Goal: Information Seeking & Learning: Learn about a topic

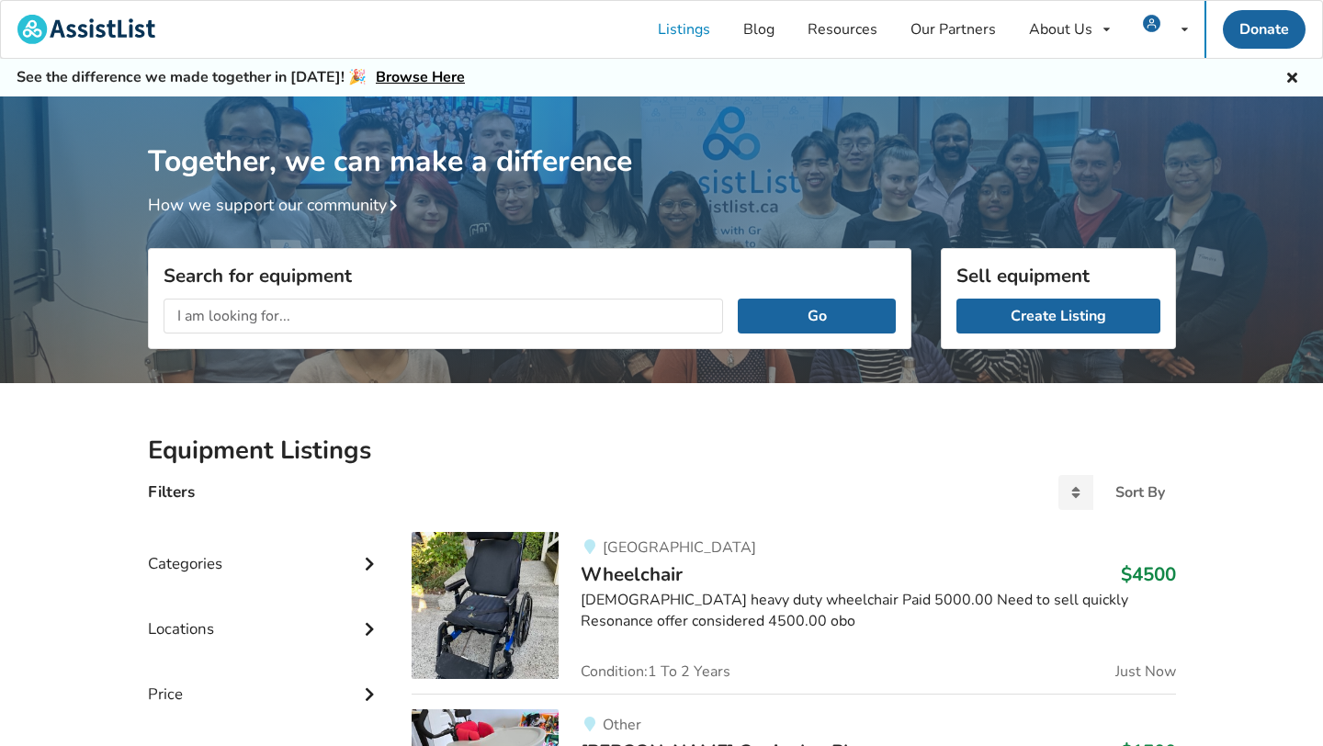
click at [374, 294] on div "Go" at bounding box center [530, 316] width 762 height 64
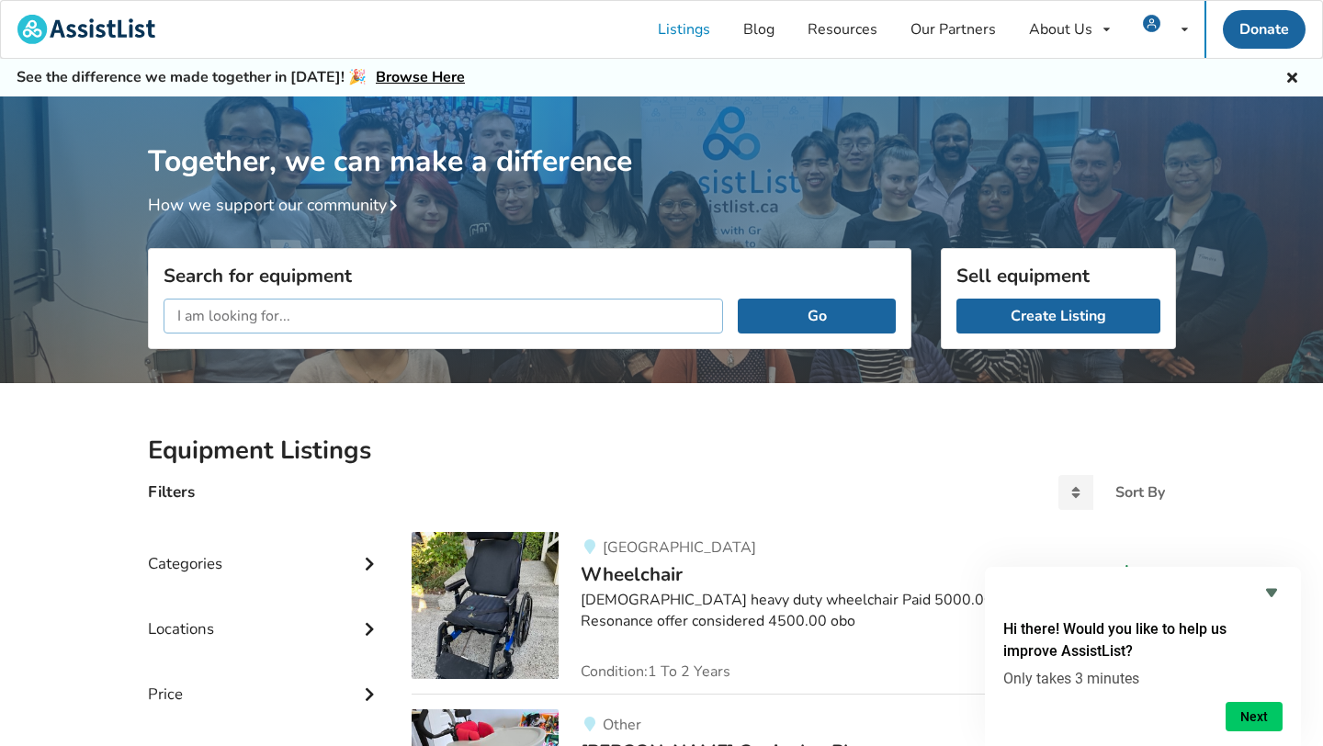
click at [286, 316] on input "text" at bounding box center [444, 316] width 561 height 35
type input "rigid chair"
click at [738, 299] on button "Go" at bounding box center [816, 316] width 157 height 35
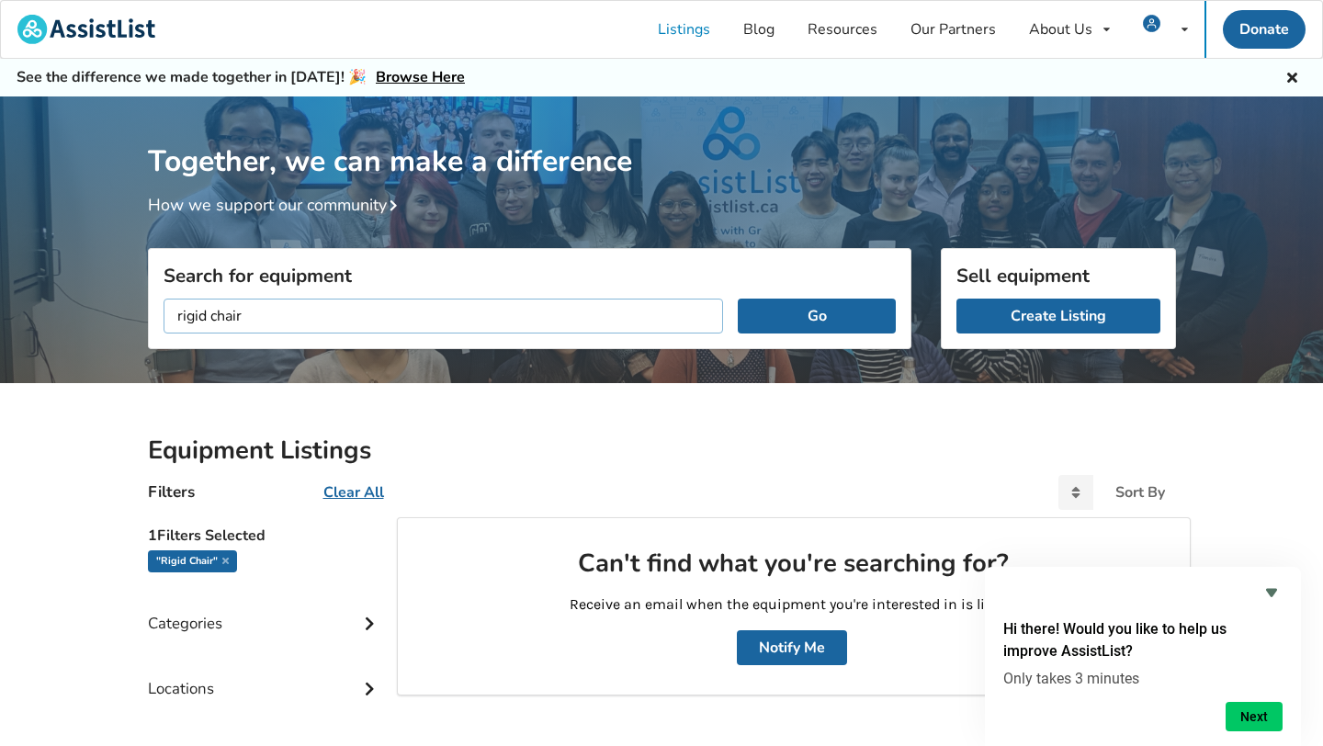
drag, startPoint x: 275, startPoint y: 320, endPoint x: 129, endPoint y: 318, distance: 146.1
click at [129, 318] on div "Together, we can make a difference How we support our community Search for equi…" at bounding box center [661, 561] width 1323 height 931
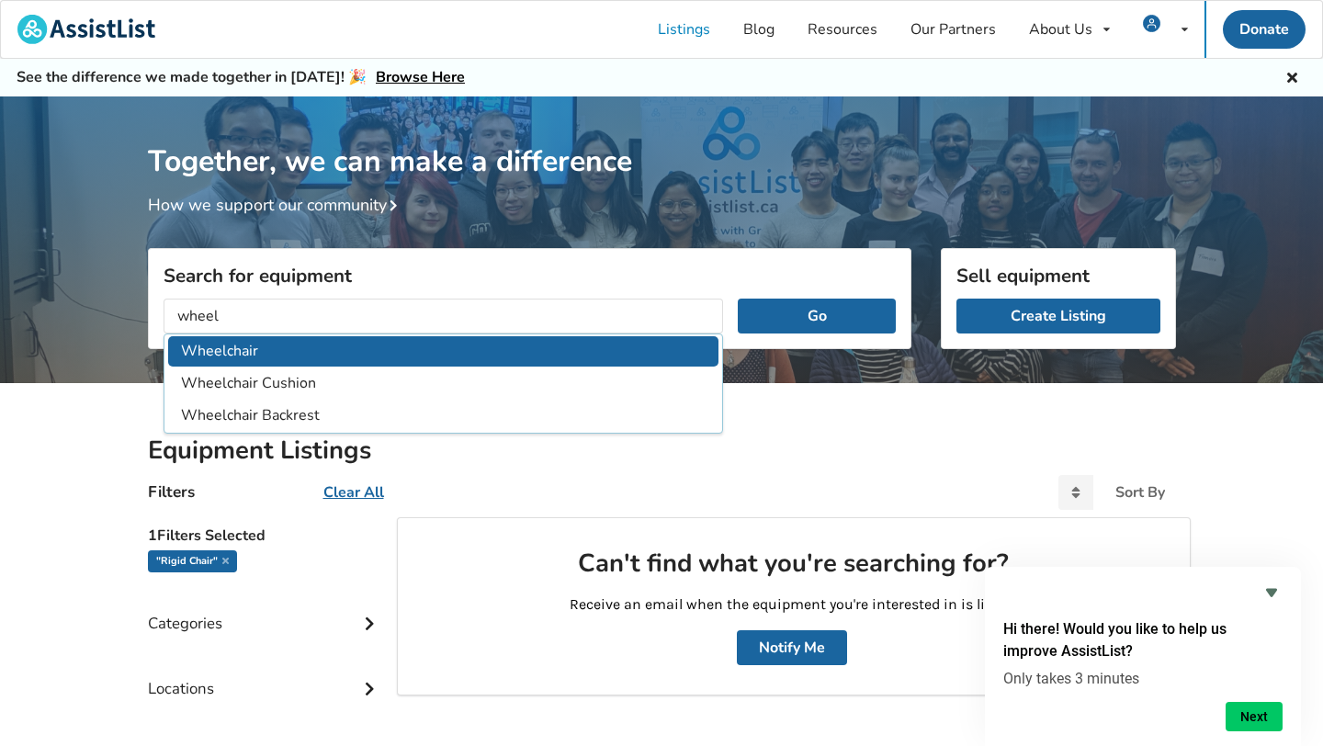
click at [205, 347] on li "Wheelchair" at bounding box center [443, 351] width 551 height 30
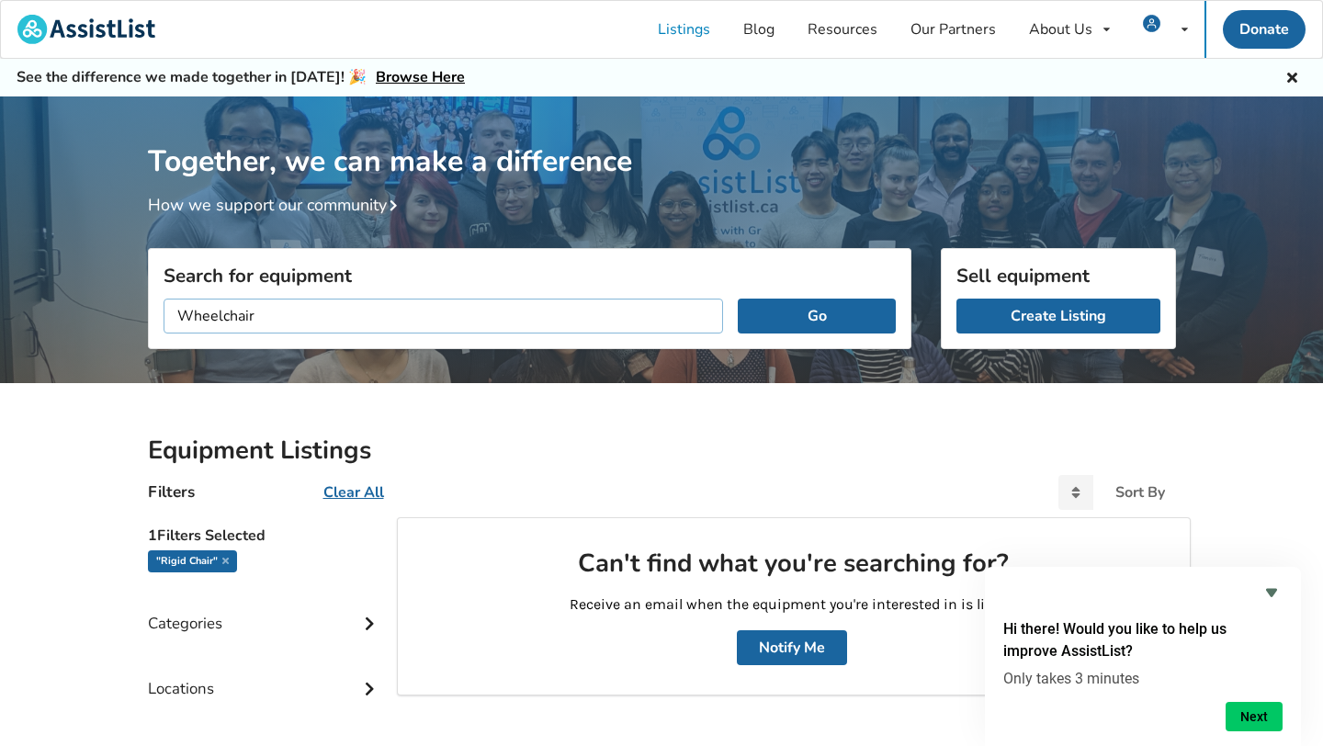
click at [337, 318] on input "Wheelchair" at bounding box center [444, 316] width 561 height 35
type input "Wheelchair manual"
click at [817, 305] on button "Go" at bounding box center [816, 316] width 157 height 35
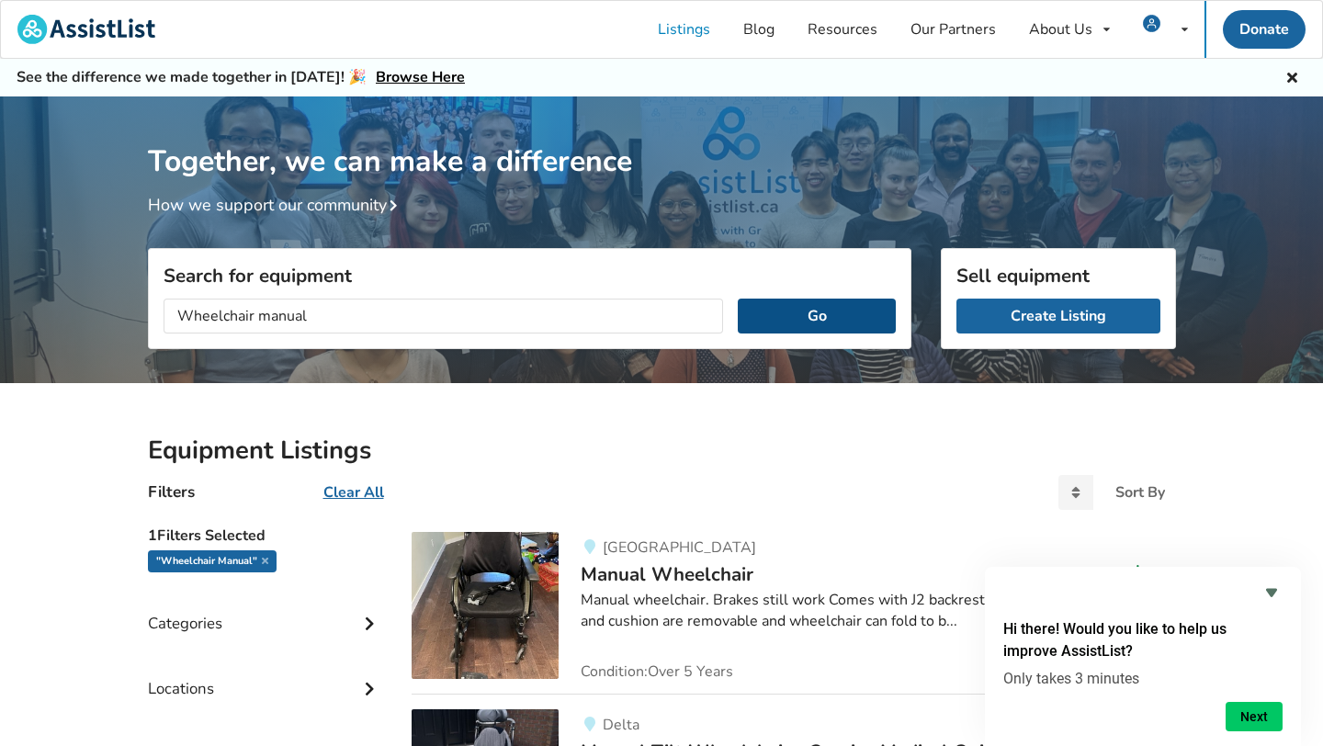
click at [809, 317] on button "Go" at bounding box center [816, 316] width 157 height 35
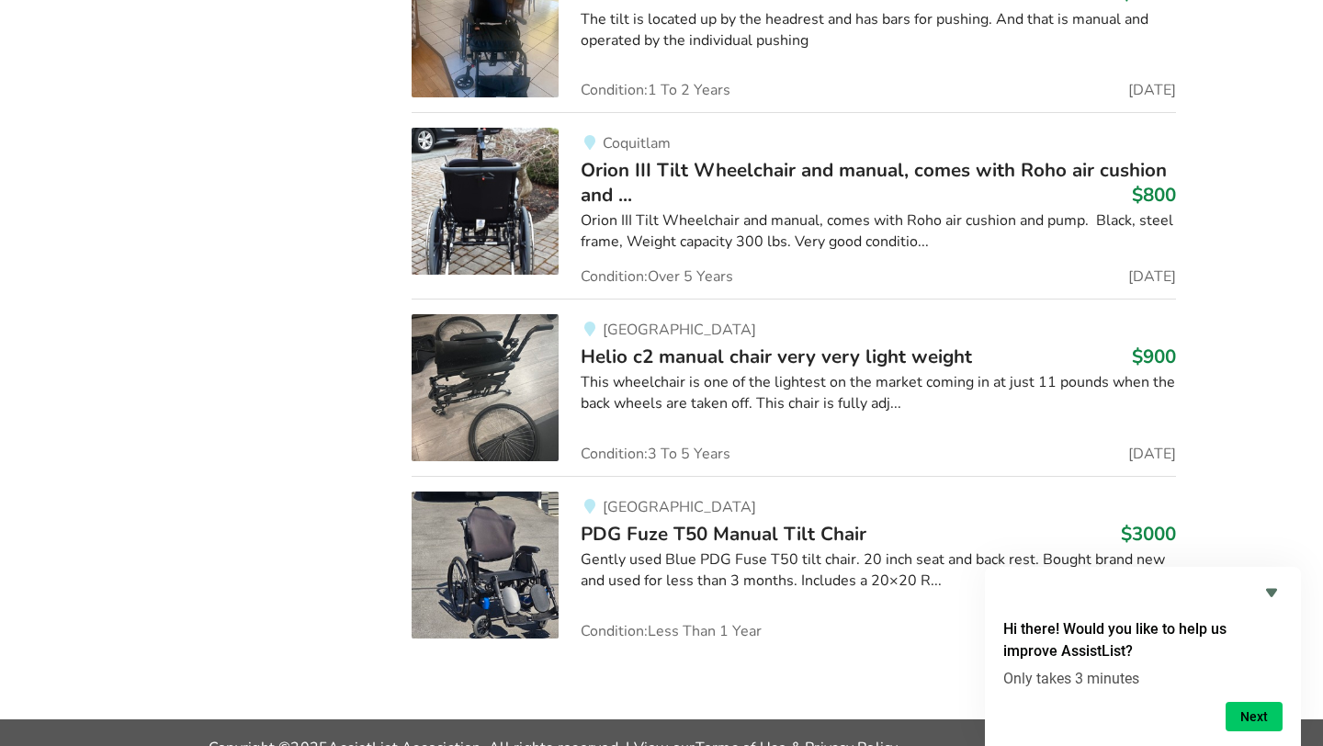
scroll to position [3989, 0]
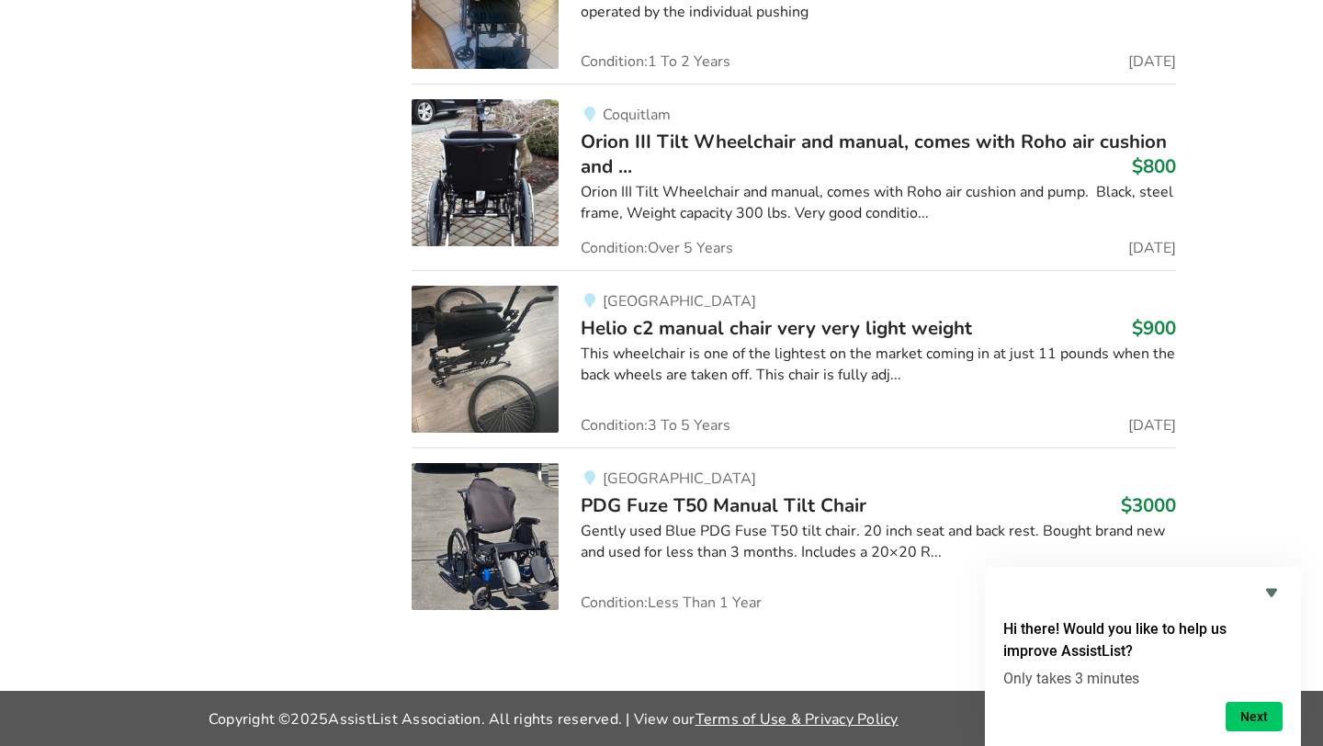
click at [702, 325] on span "Helio c2 manual chair very very light weight" at bounding box center [777, 328] width 392 height 26
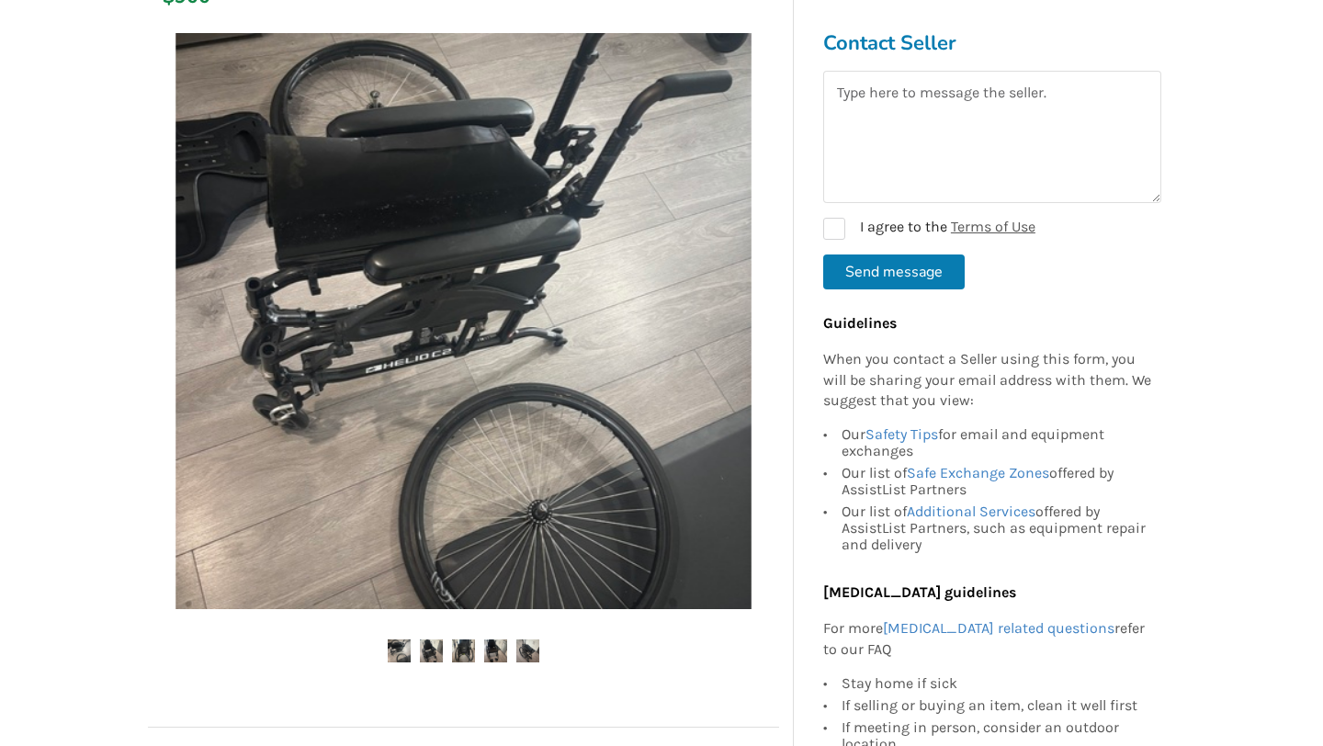
scroll to position [380, 0]
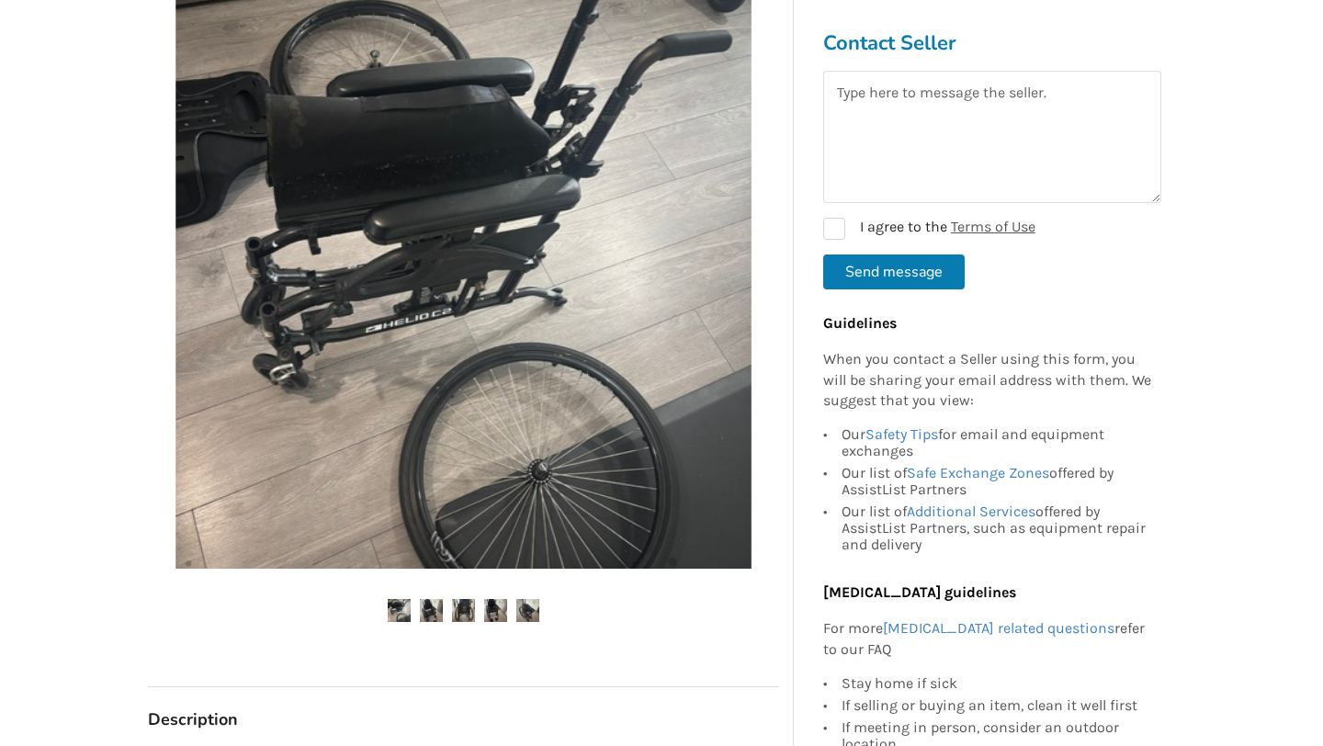
click at [460, 612] on img at bounding box center [463, 610] width 23 height 23
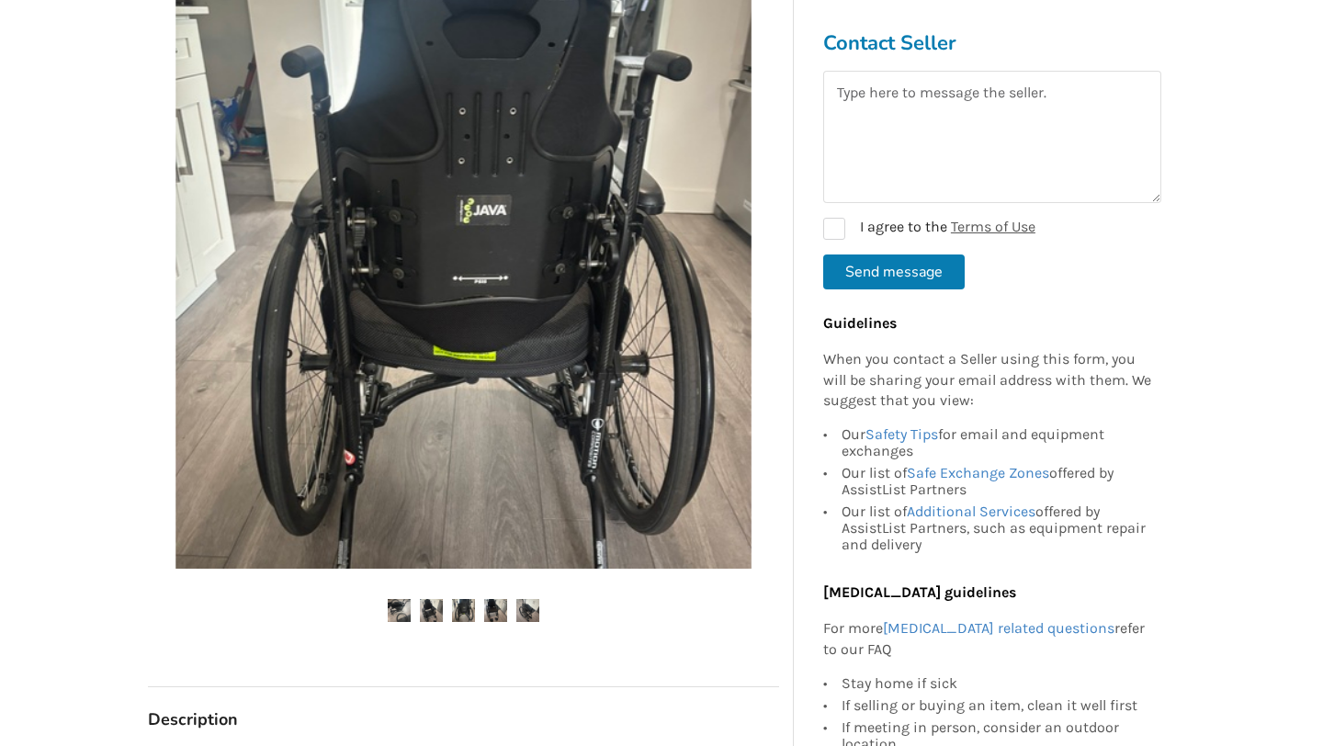
click at [506, 597] on div at bounding box center [463, 320] width 631 height 674
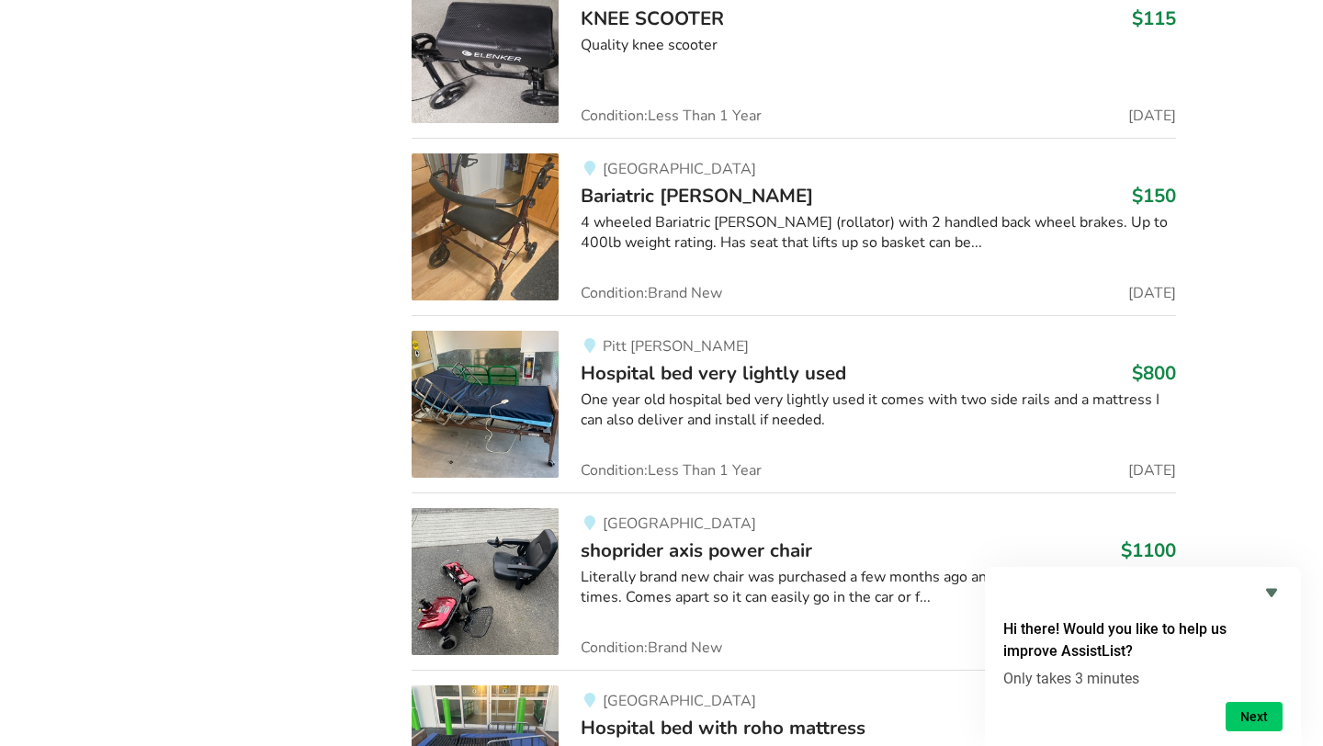
scroll to position [10867, 0]
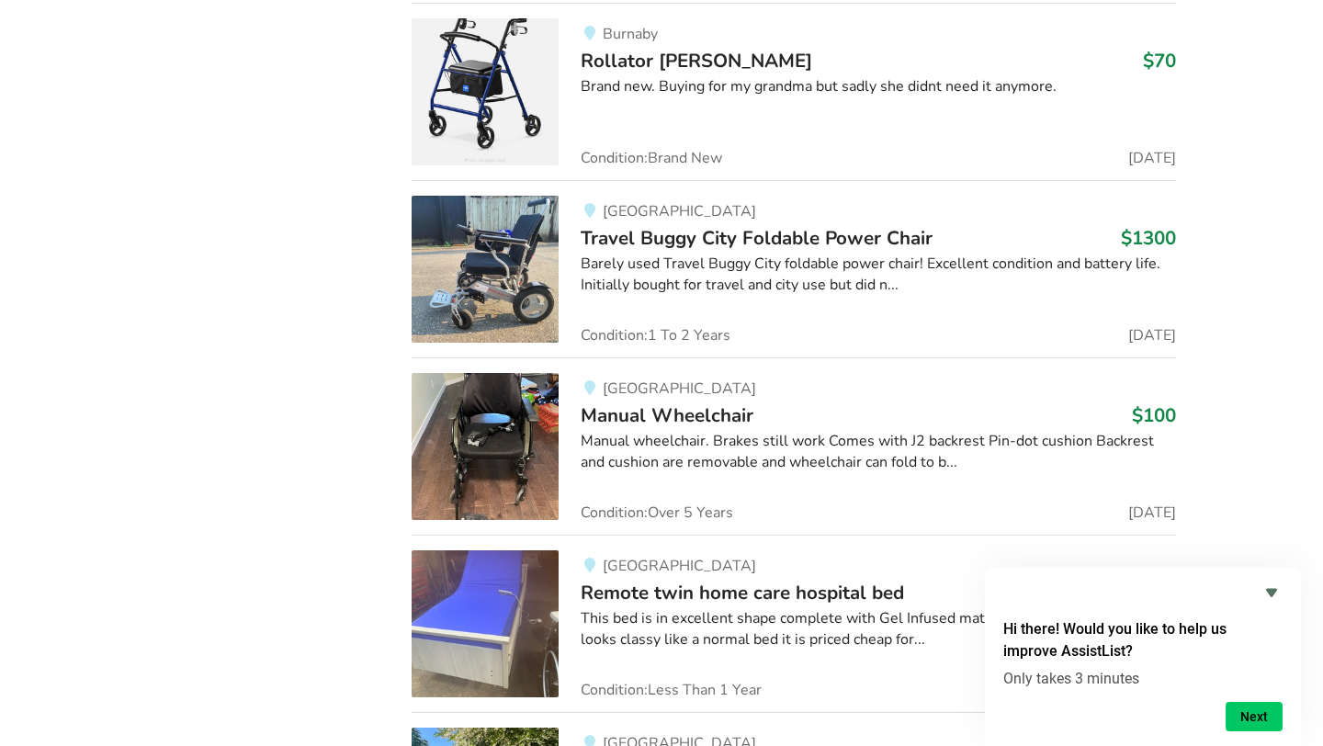
scroll to position [16293, 0]
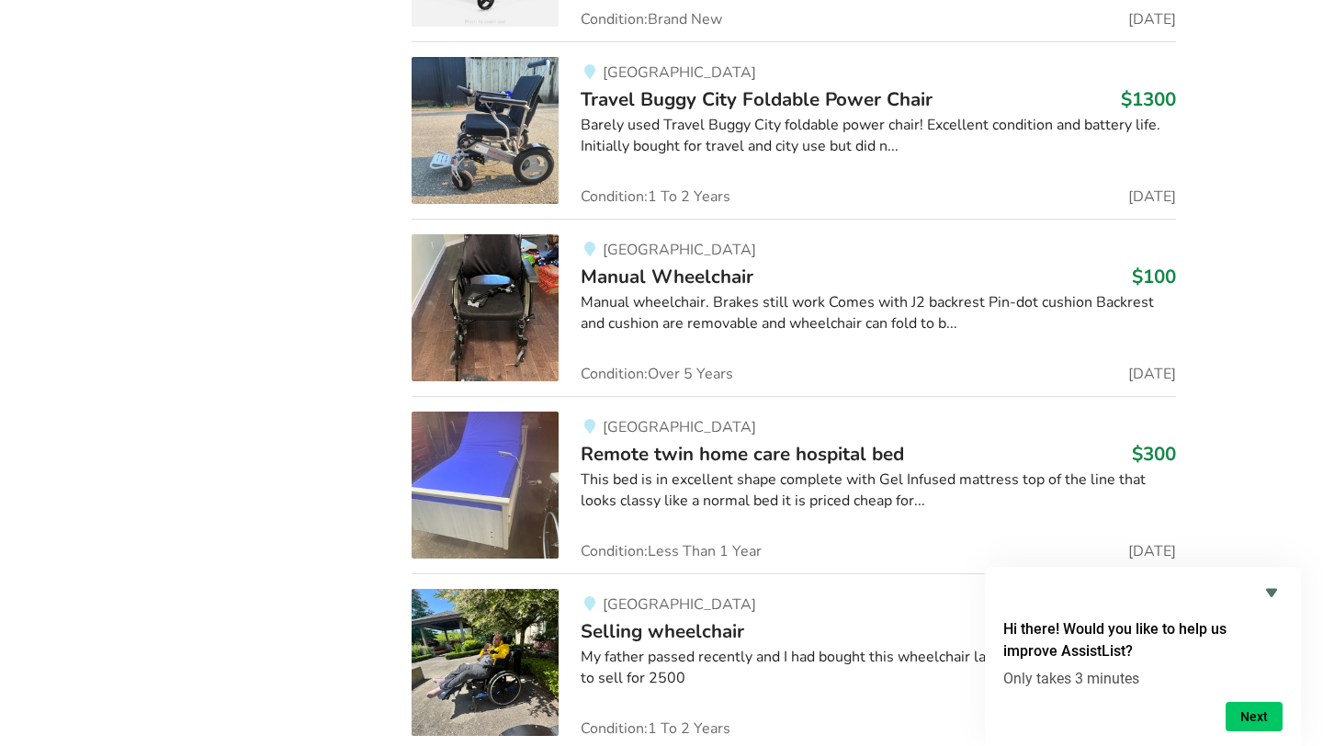
click at [606, 266] on span "Manual Wheelchair" at bounding box center [667, 277] width 173 height 26
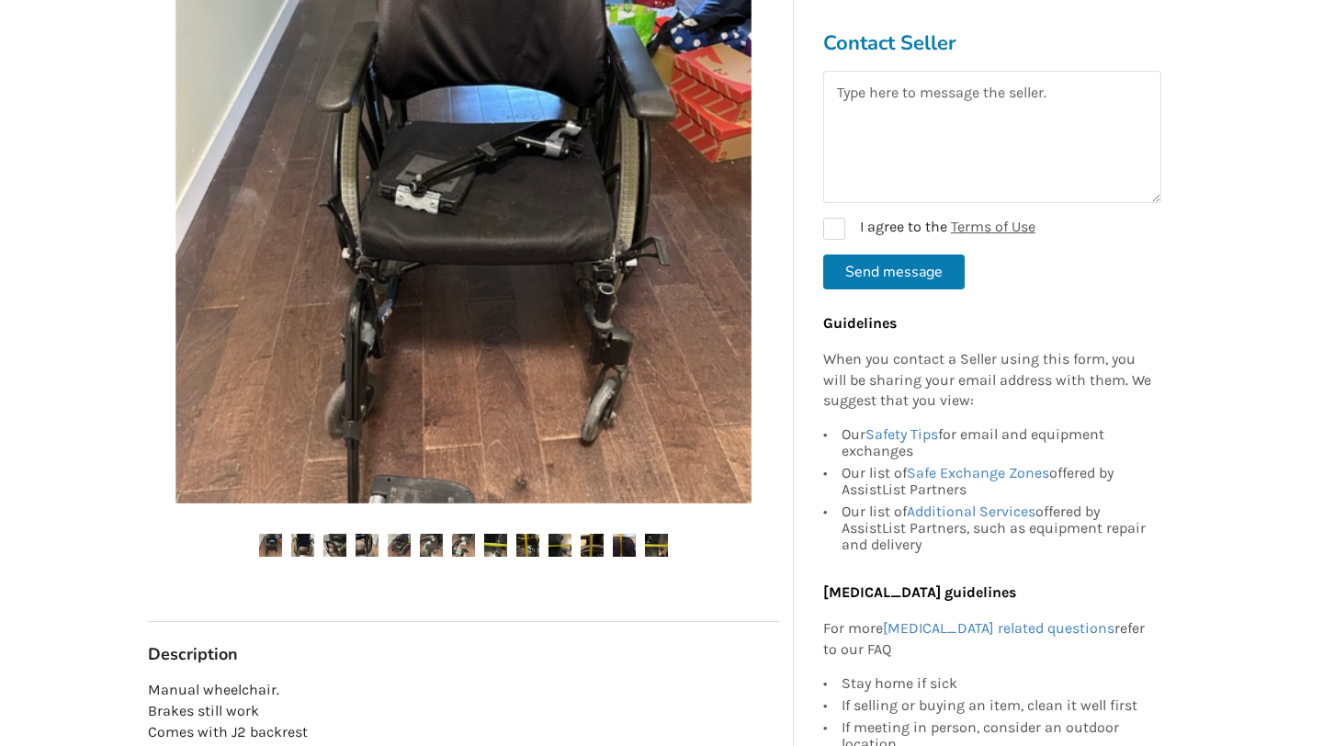
scroll to position [413, 0]
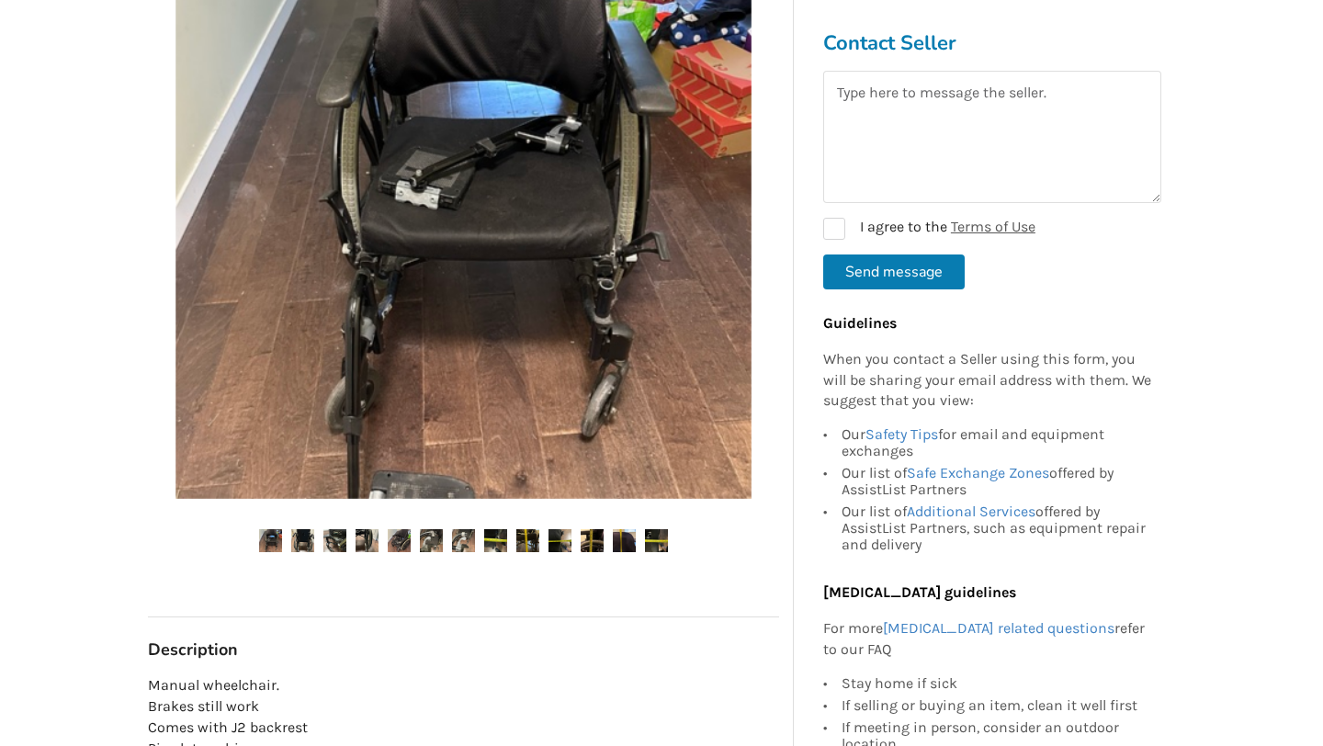
click at [444, 501] on div at bounding box center [463, 251] width 631 height 674
click at [441, 537] on img at bounding box center [431, 540] width 23 height 23
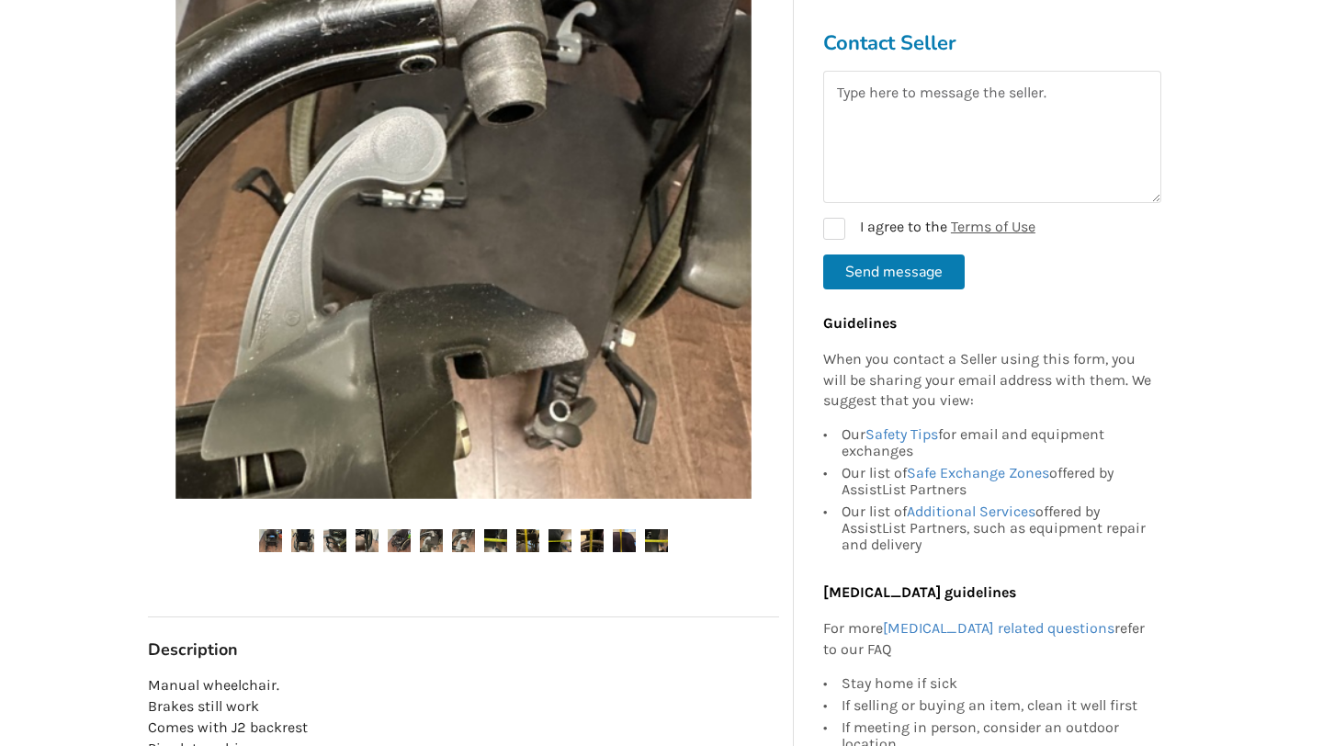
click at [401, 538] on img at bounding box center [399, 540] width 23 height 23
click at [376, 516] on div at bounding box center [463, 251] width 631 height 674
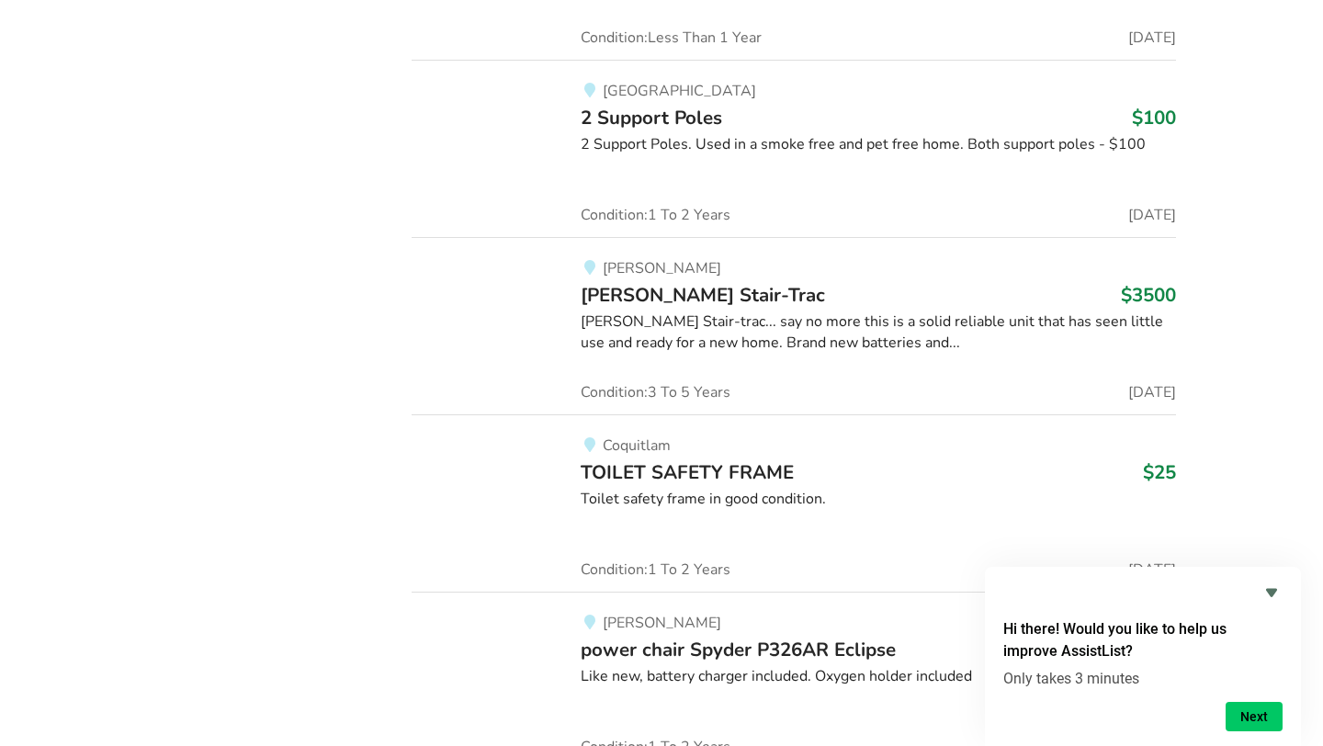
scroll to position [52522, 0]
